Goal: Check status: Check status

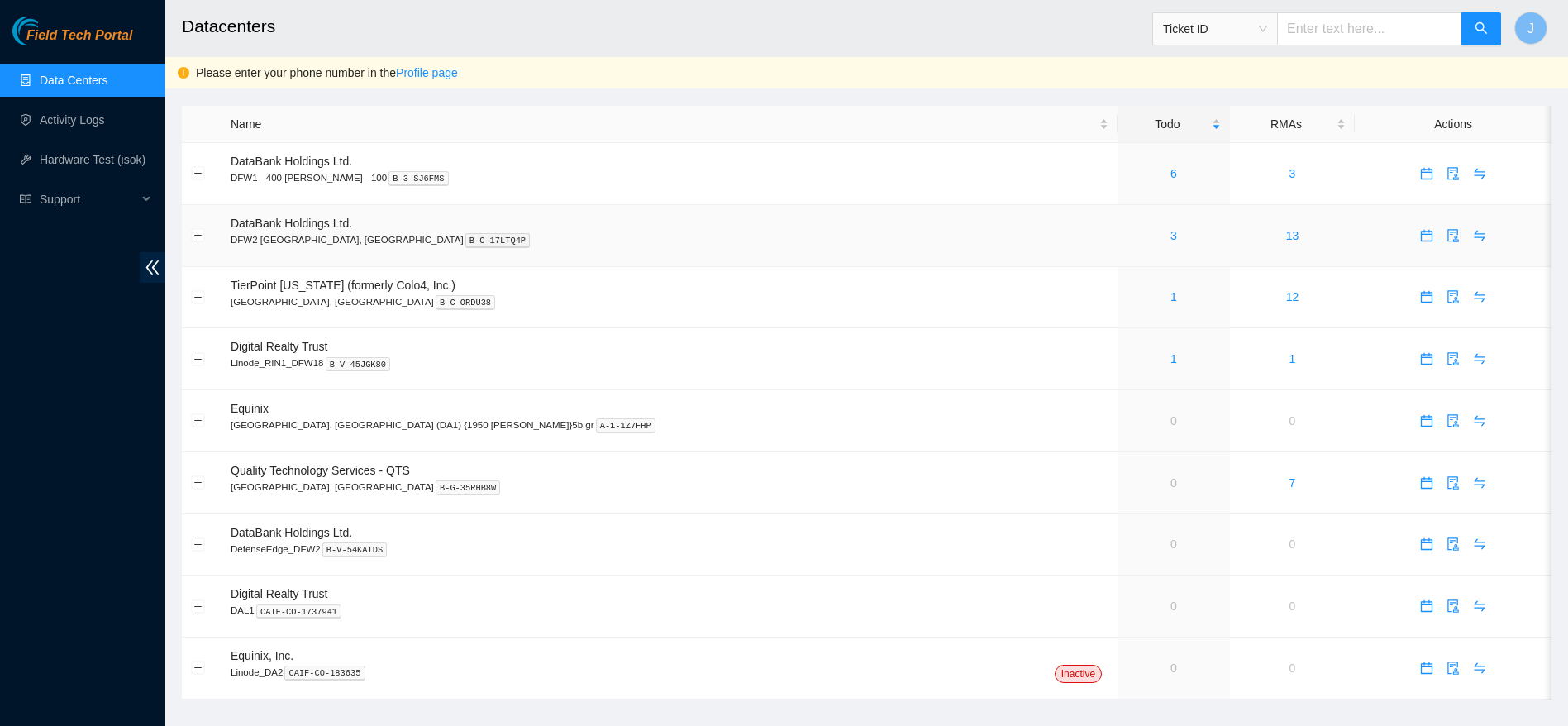
click at [1127, 232] on div "3" at bounding box center [1173, 236] width 94 height 18
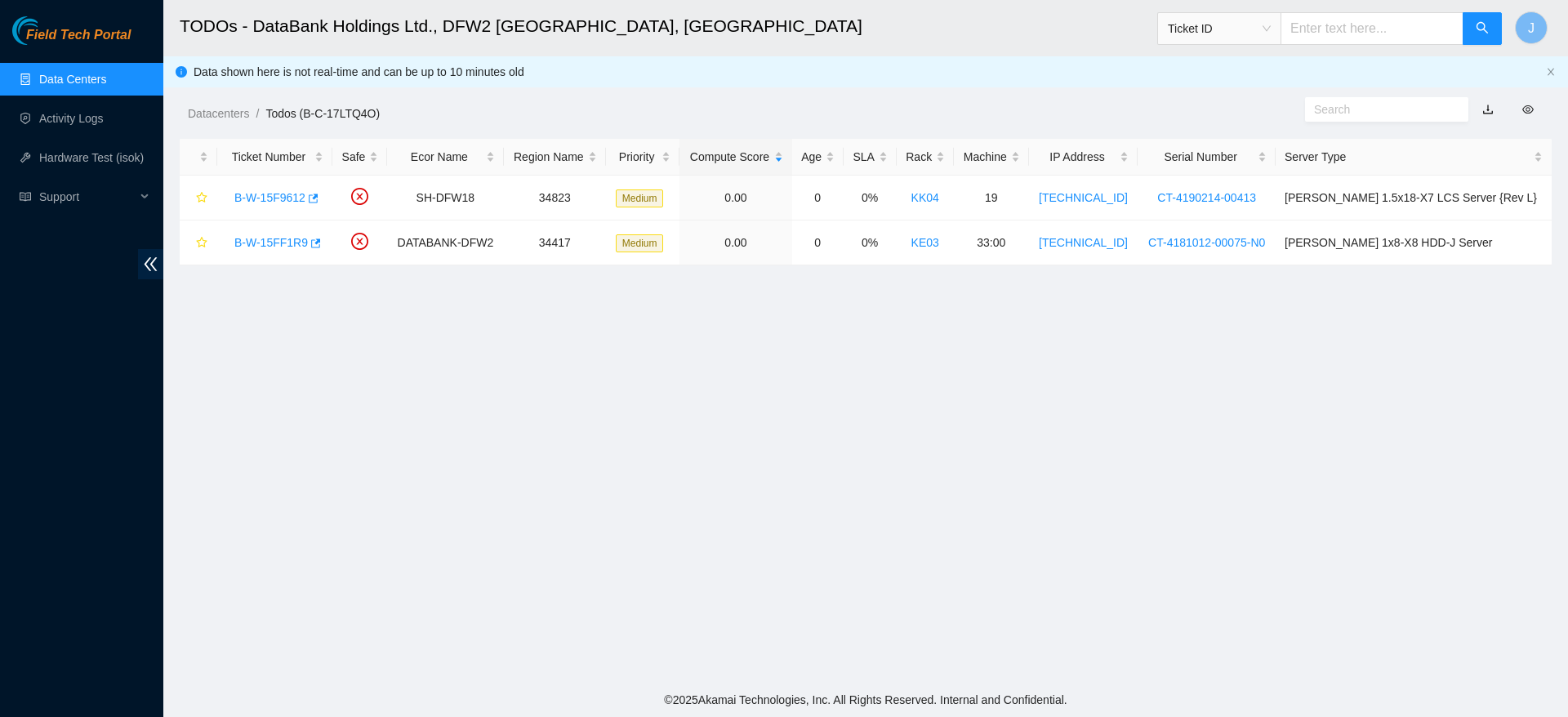
click at [880, 453] on main "TODOs - DataBank Holdings Ltd., DFW2 Richardson, TX Ticket ID J Data shown here…" at bounding box center [866, 341] width 1405 height 682
click at [280, 201] on link "B-W-15F9612" at bounding box center [270, 197] width 71 height 13
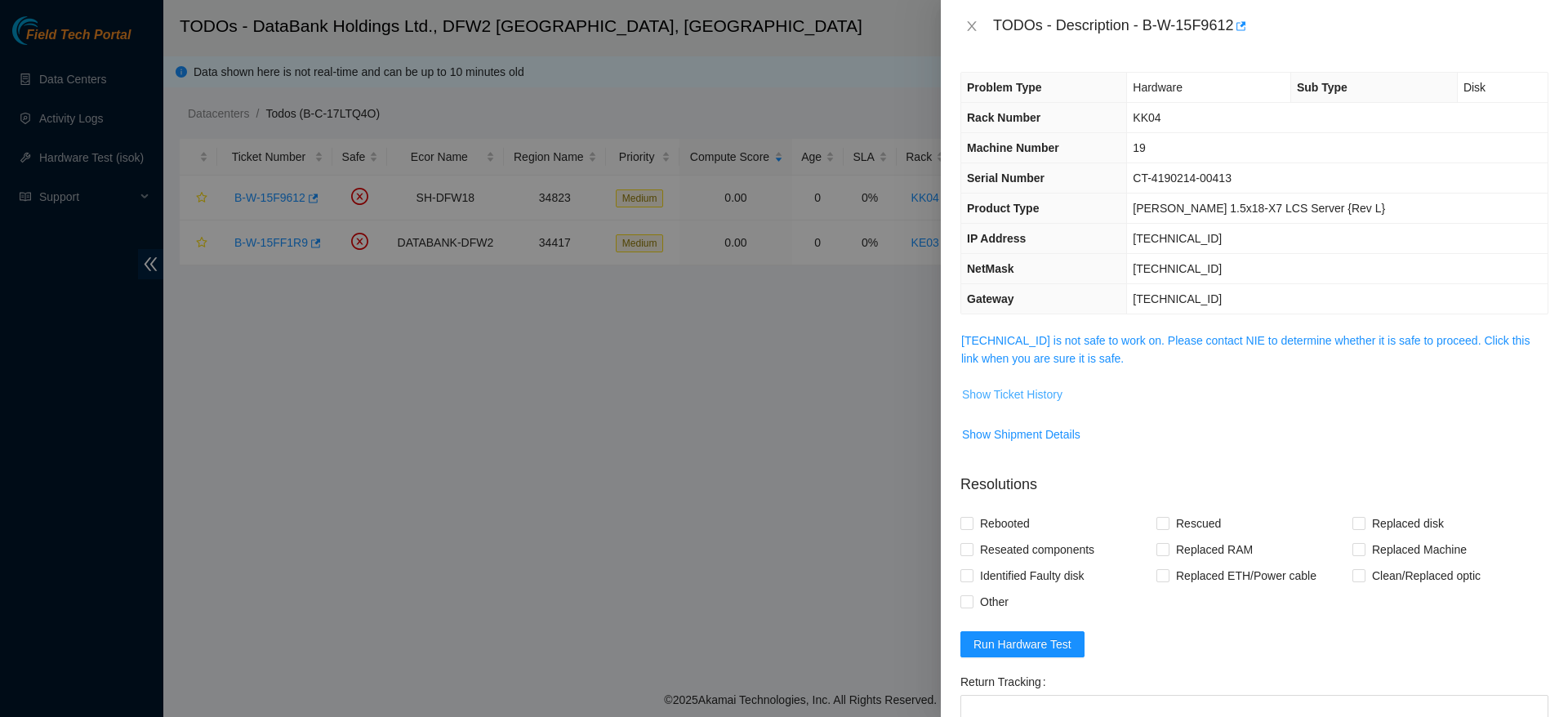
click at [1039, 394] on span "Show Ticket History" at bounding box center [1012, 394] width 101 height 18
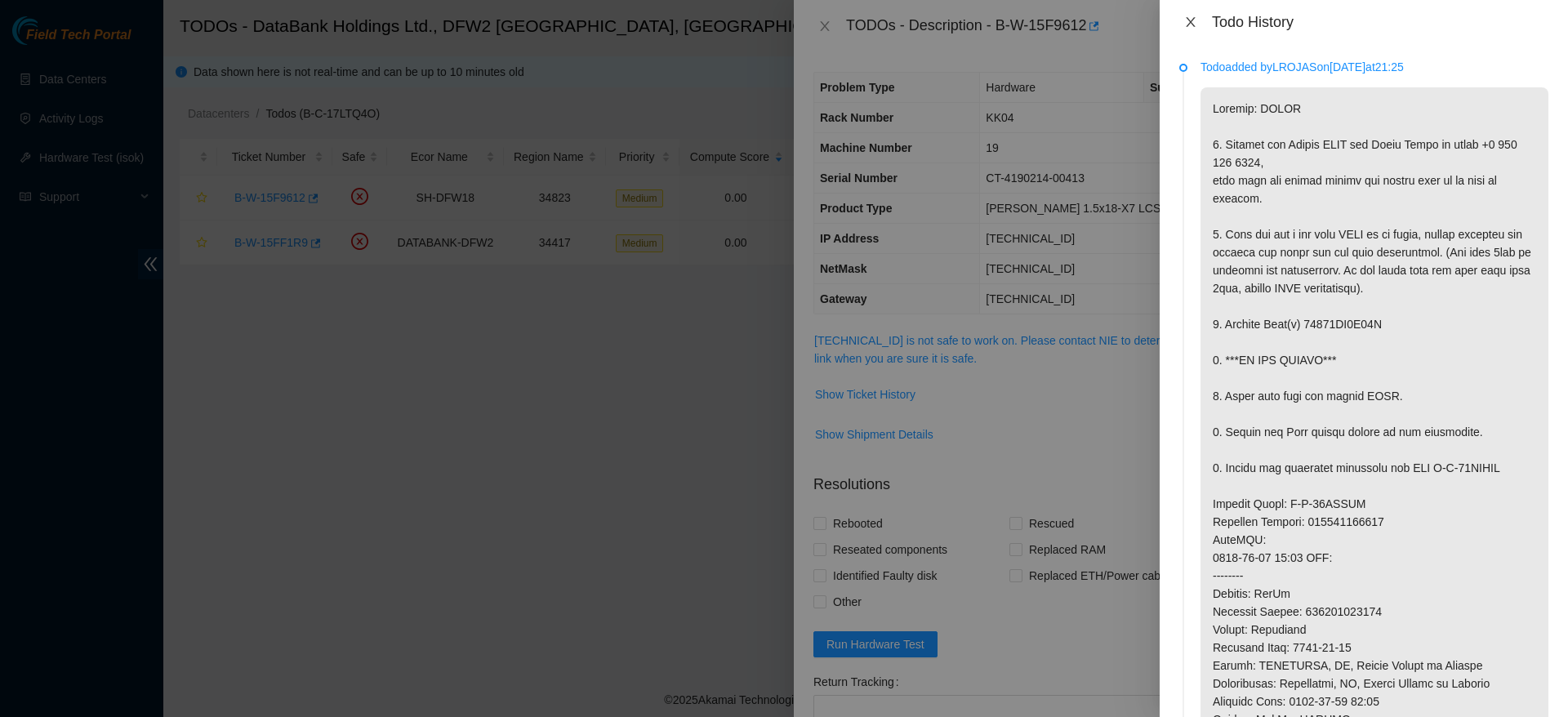
click at [1195, 24] on icon "close" at bounding box center [1190, 22] width 13 height 13
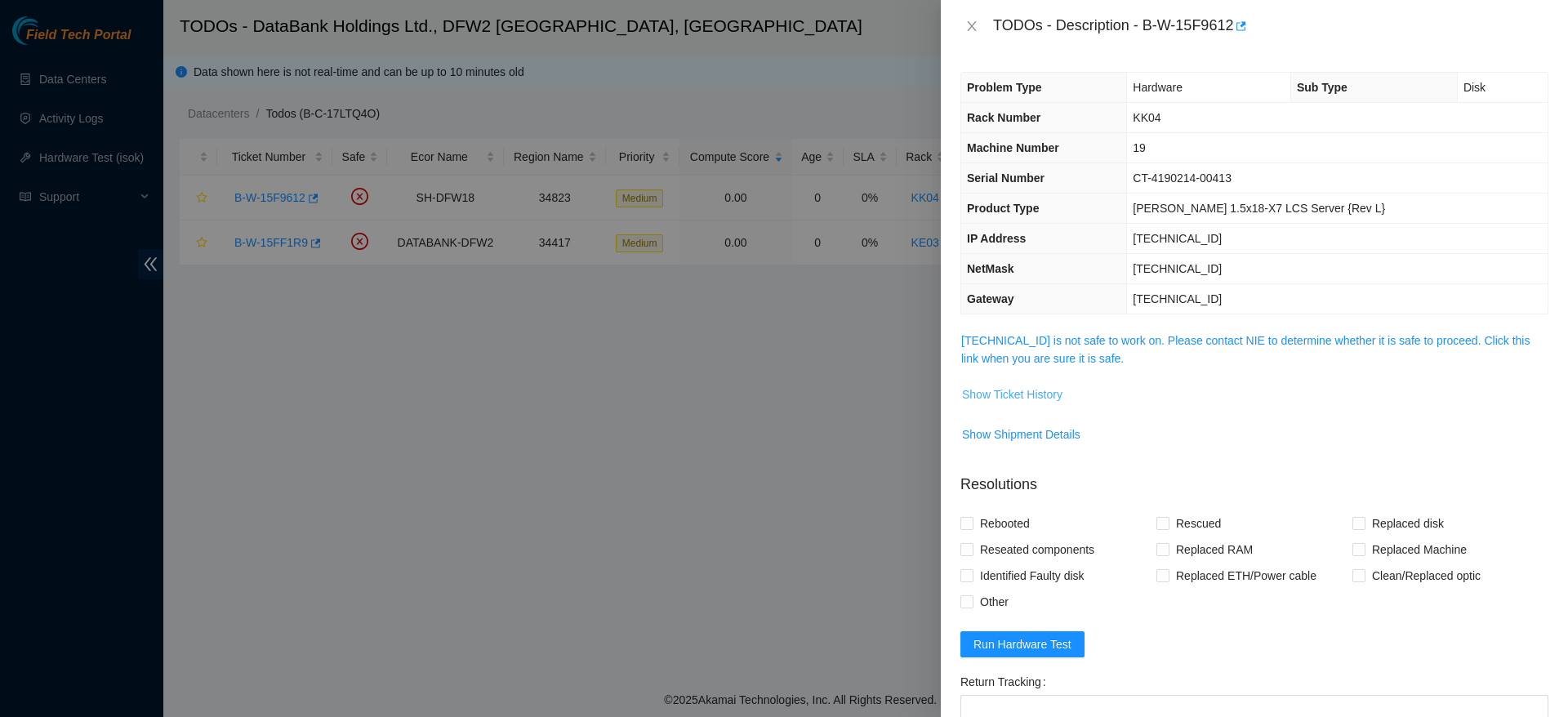
click at [1031, 401] on span "Show Ticket History" at bounding box center [1012, 394] width 101 height 18
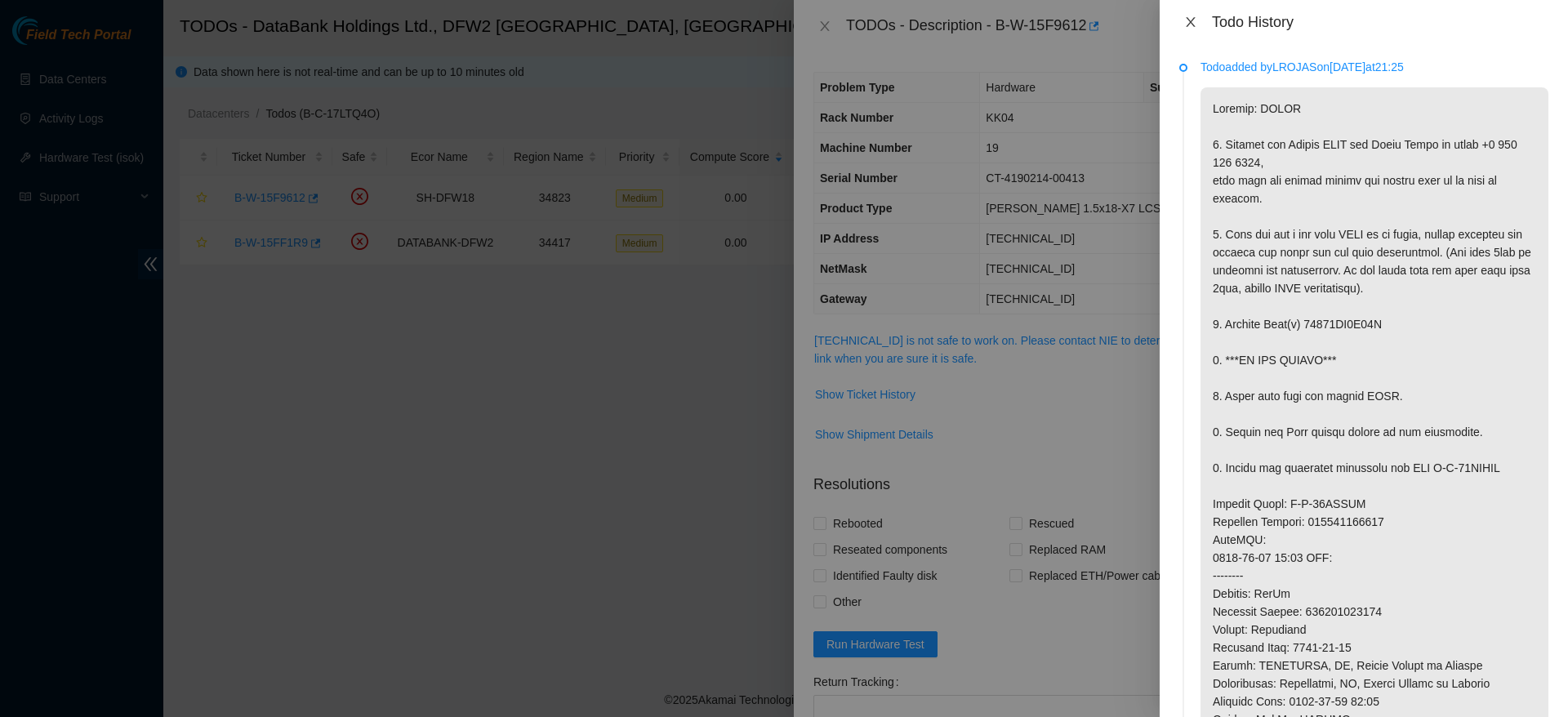
click at [1190, 24] on icon "close" at bounding box center [1190, 22] width 13 height 13
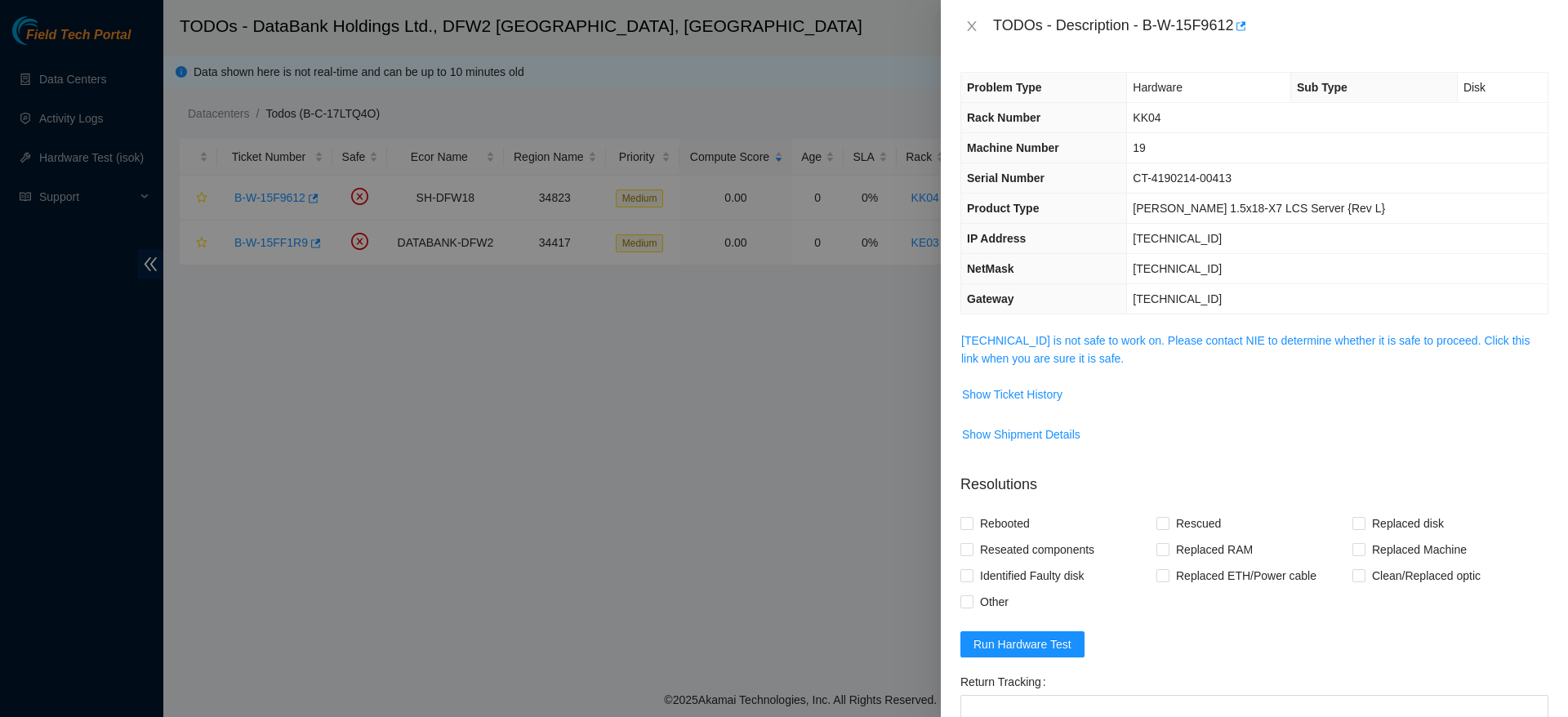
click at [971, 16] on div "TODOs - Description - B-W-15F9612" at bounding box center [1254, 26] width 588 height 26
click at [978, 28] on icon "close" at bounding box center [972, 26] width 13 height 13
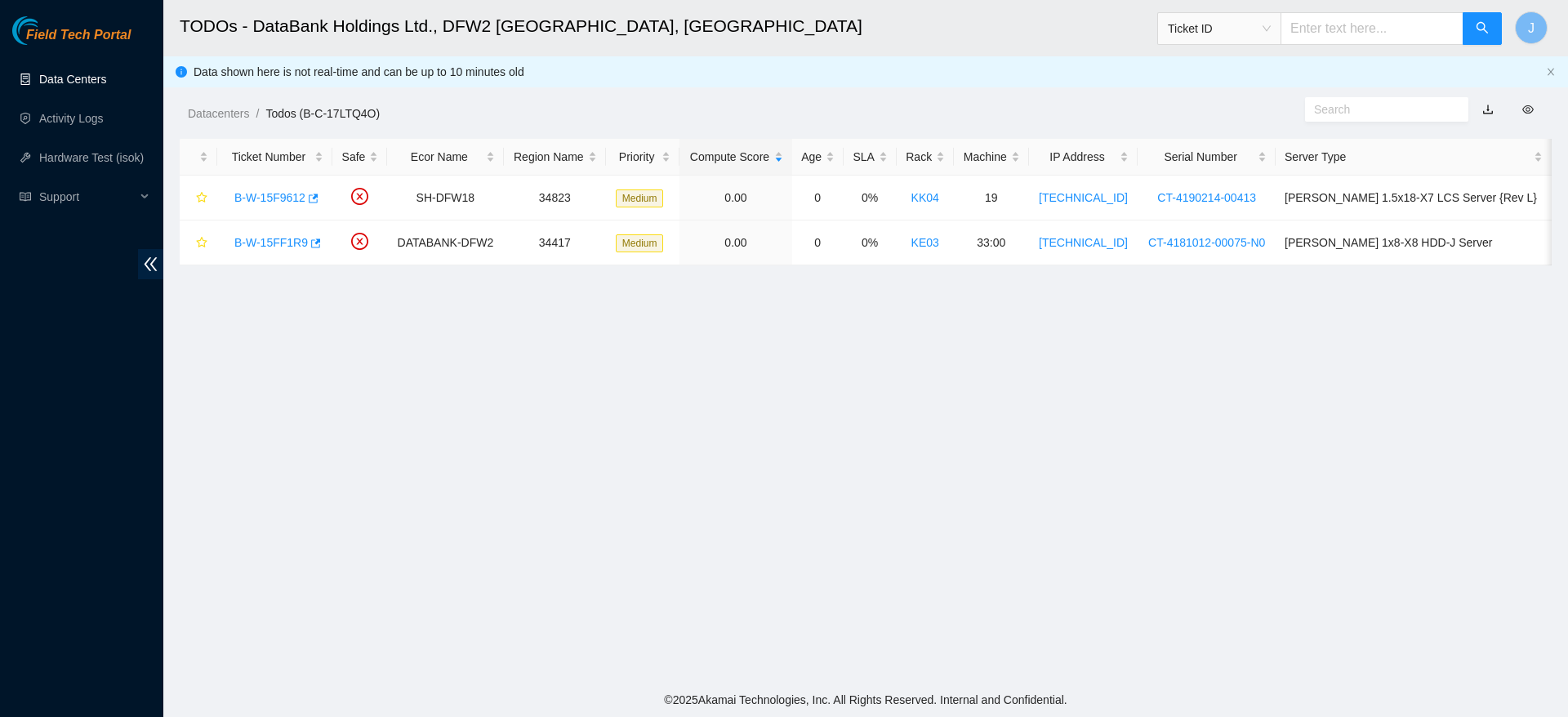
click at [95, 82] on link "Data Centers" at bounding box center [72, 79] width 67 height 13
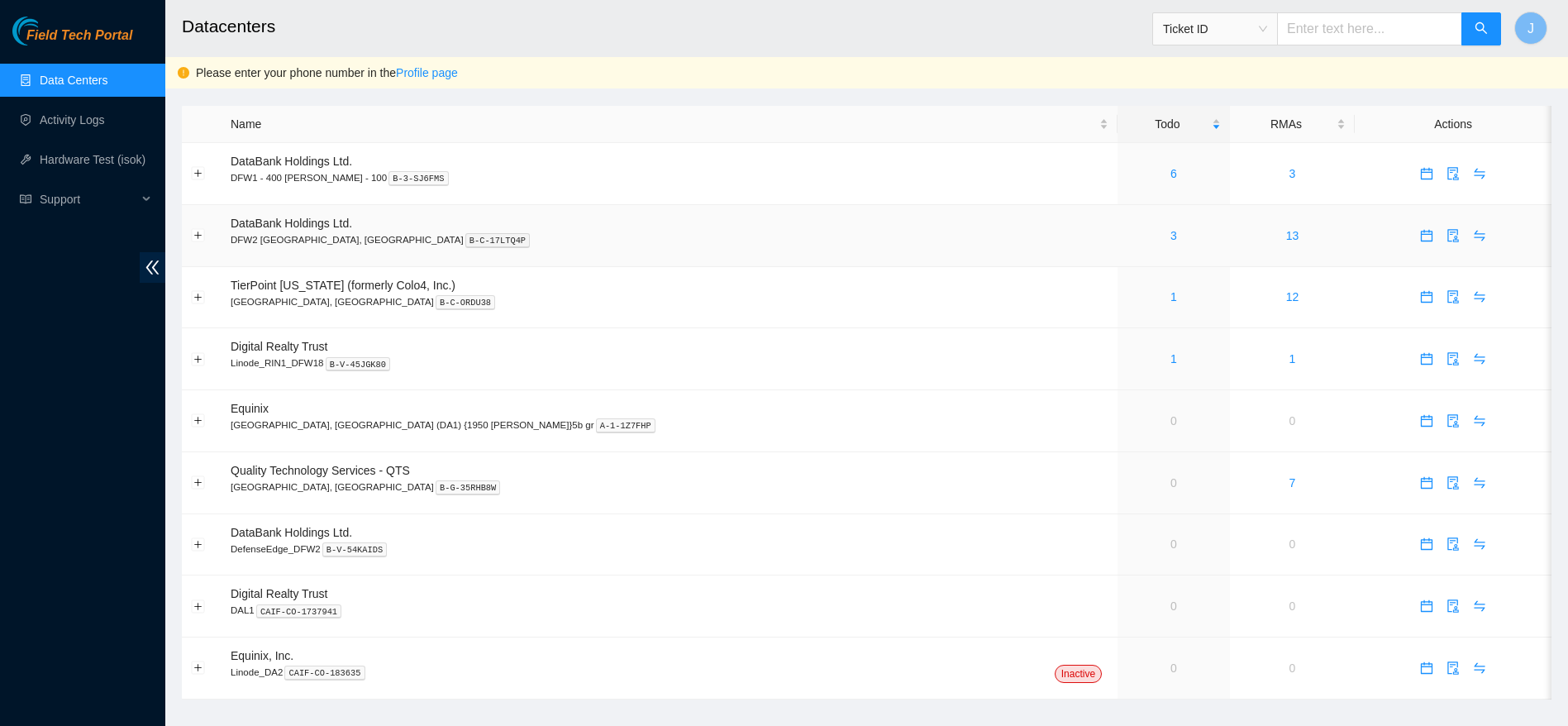
click at [1118, 241] on td "3" at bounding box center [1174, 236] width 113 height 62
click at [1171, 240] on link "3" at bounding box center [1174, 236] width 7 height 13
